Goal: Browse casually

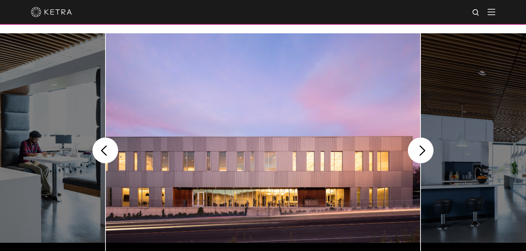
scroll to position [142, 0]
click at [427, 161] on button "Next" at bounding box center [421, 151] width 26 height 26
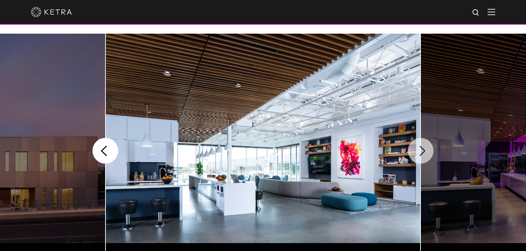
click at [427, 161] on button "Next" at bounding box center [421, 151] width 26 height 26
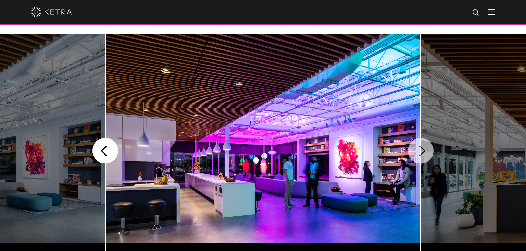
click at [427, 161] on button "Next" at bounding box center [421, 151] width 26 height 26
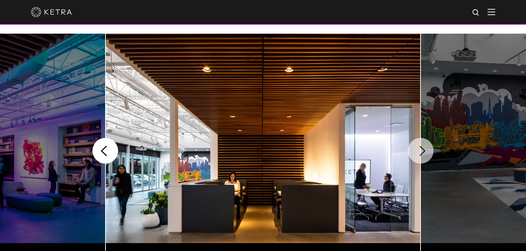
click at [427, 161] on button "Next" at bounding box center [421, 151] width 26 height 26
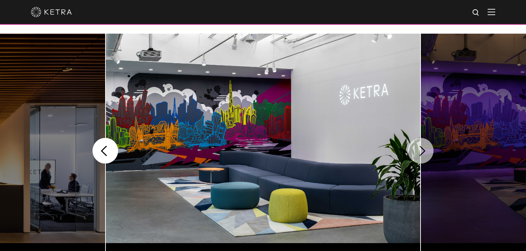
click at [427, 161] on button "Next" at bounding box center [421, 151] width 26 height 26
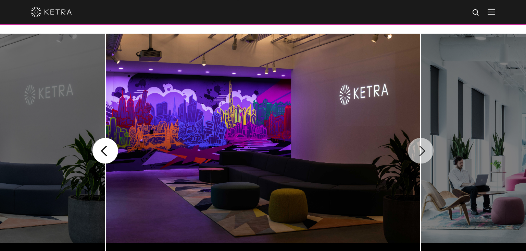
click at [427, 161] on button "Next" at bounding box center [421, 151] width 26 height 26
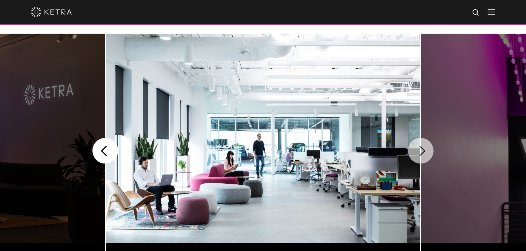
click at [427, 161] on button "Next" at bounding box center [421, 151] width 26 height 26
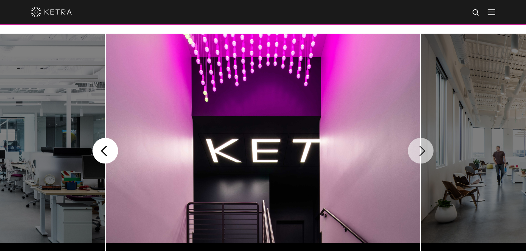
click at [427, 161] on button "Next" at bounding box center [421, 151] width 26 height 26
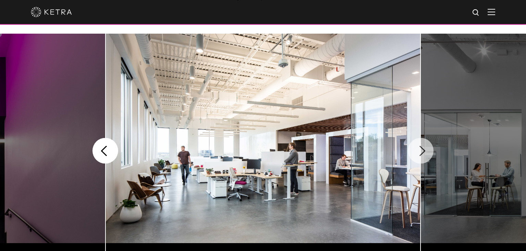
click at [427, 161] on button "Next" at bounding box center [421, 151] width 26 height 26
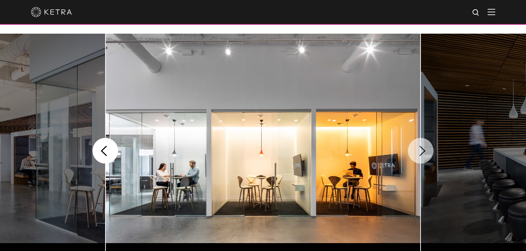
click at [427, 161] on button "Next" at bounding box center [421, 151] width 26 height 26
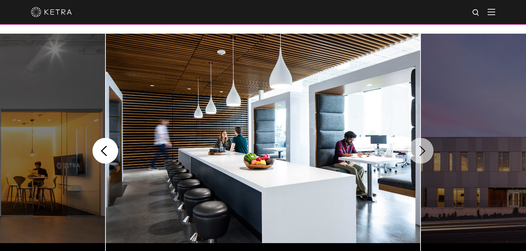
click at [427, 161] on button "Next" at bounding box center [421, 151] width 26 height 26
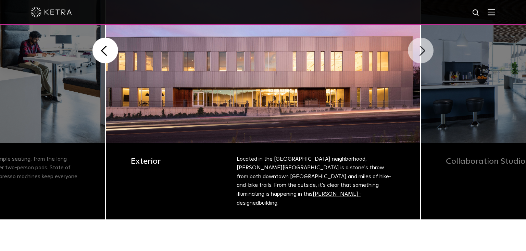
scroll to position [242, 0]
